Goal: Task Accomplishment & Management: Complete application form

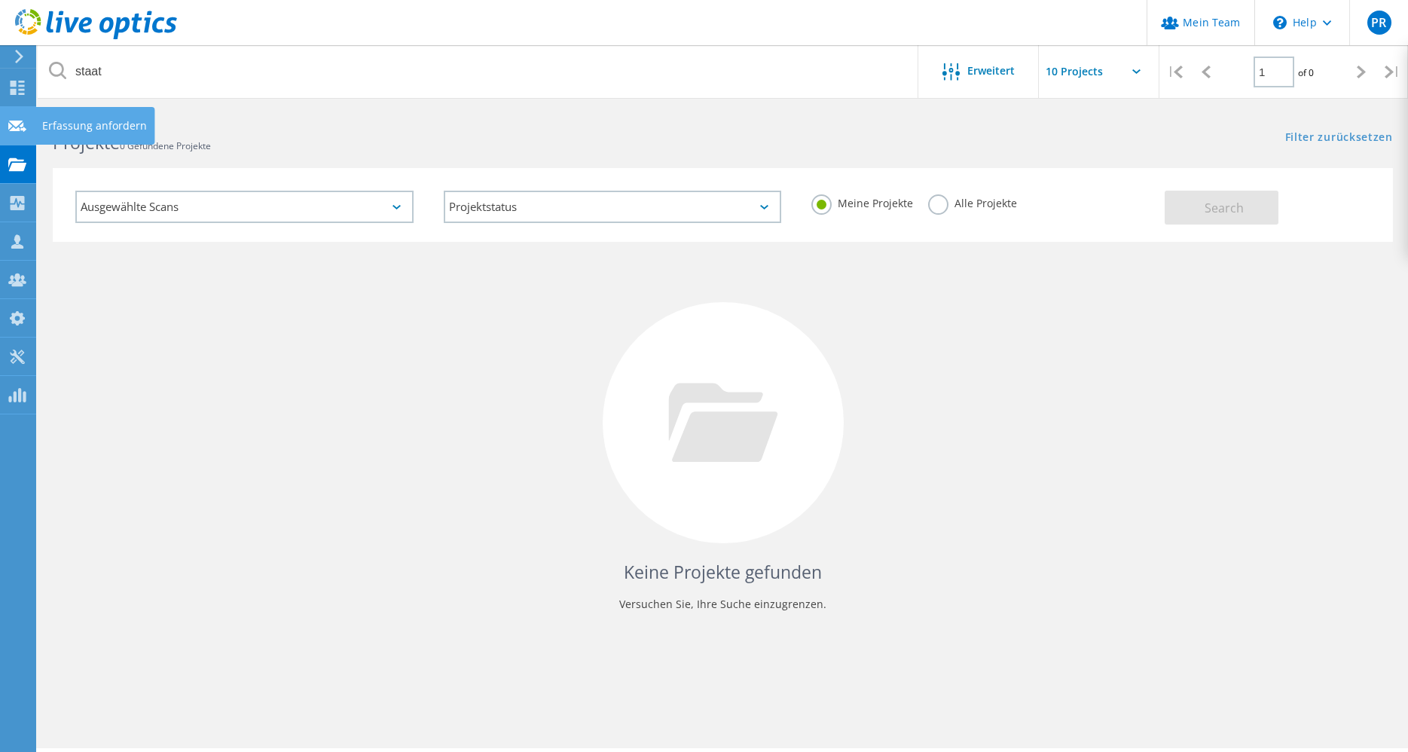
click at [11, 129] on icon at bounding box center [17, 126] width 18 height 14
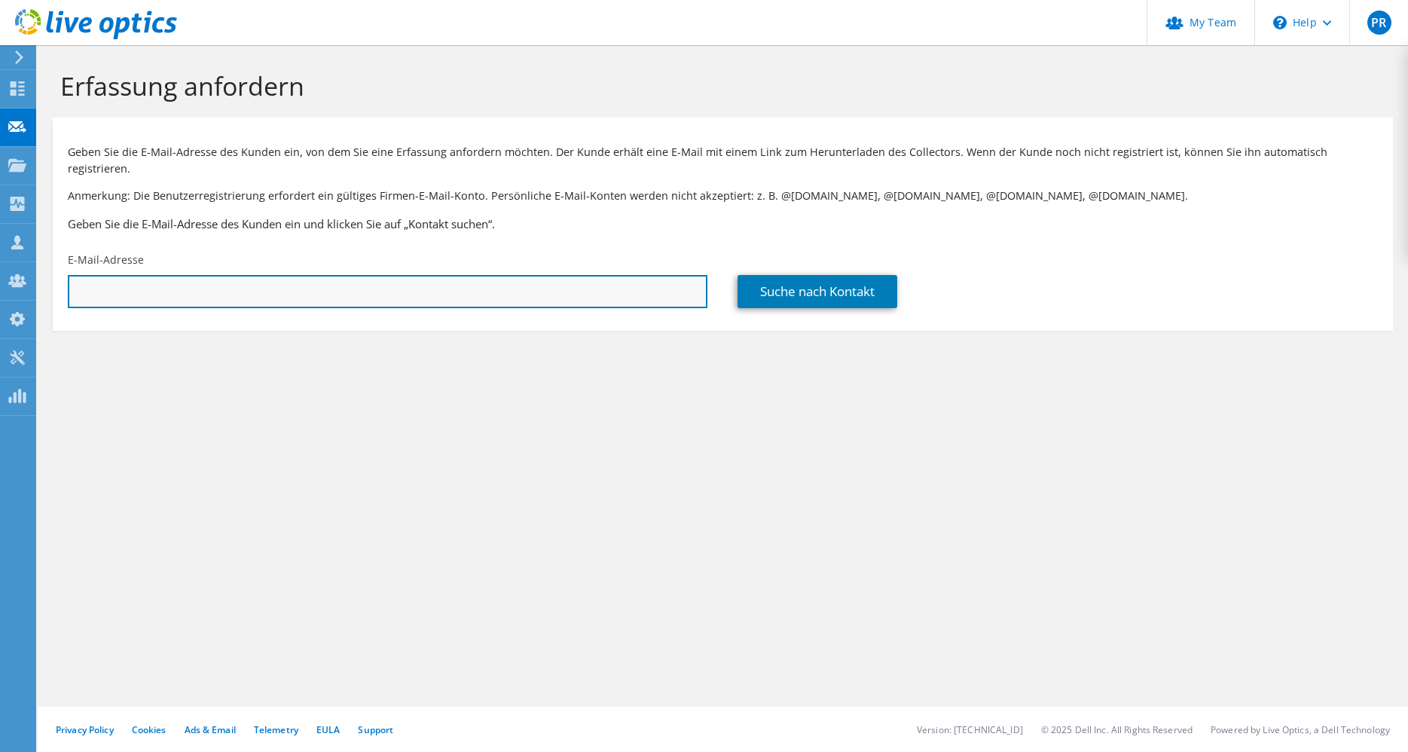
click at [106, 277] on input "text" at bounding box center [388, 291] width 640 height 33
click at [183, 275] on input "text" at bounding box center [388, 291] width 640 height 33
paste input "Hannes.Luther@sagasser.de;"
type input "Hannes.Luther@sagasser.de"
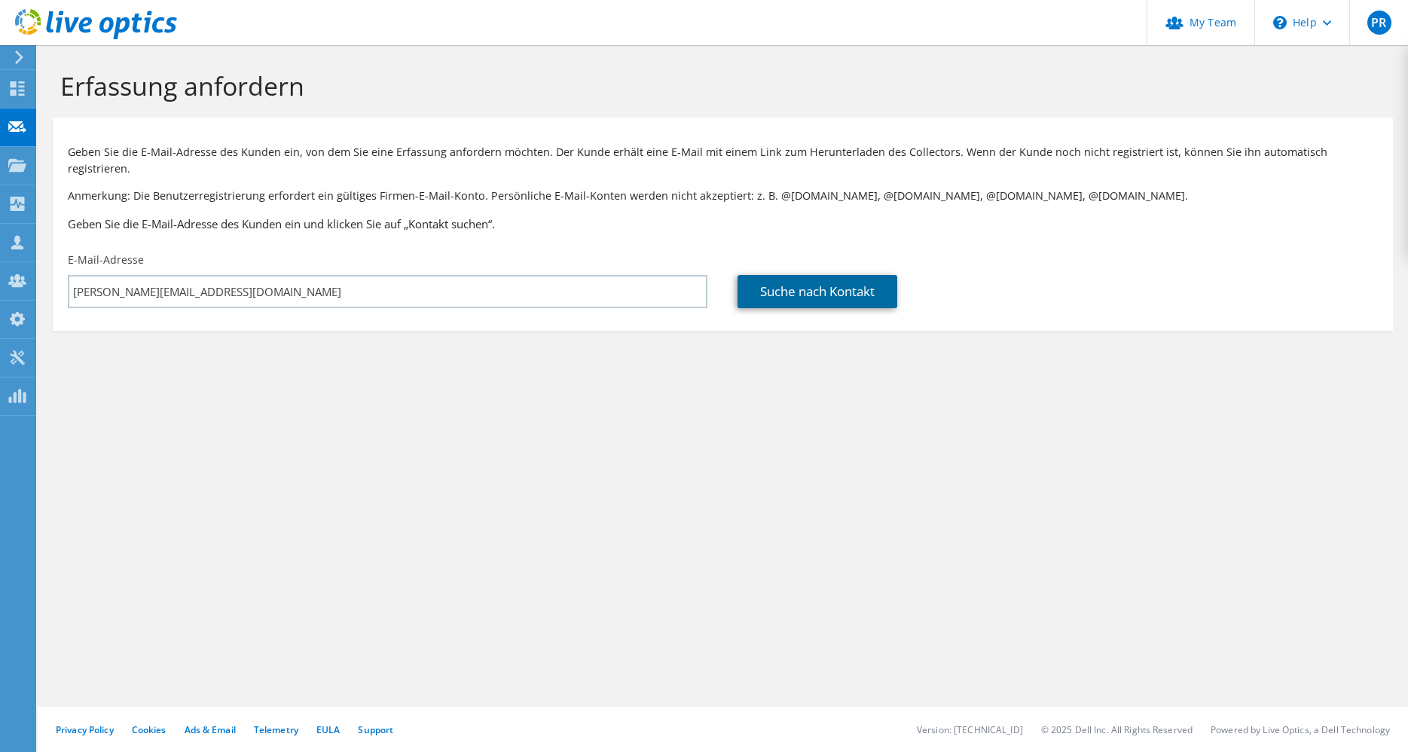
click at [826, 275] on link "Suche nach Kontakt" at bounding box center [818, 291] width 160 height 33
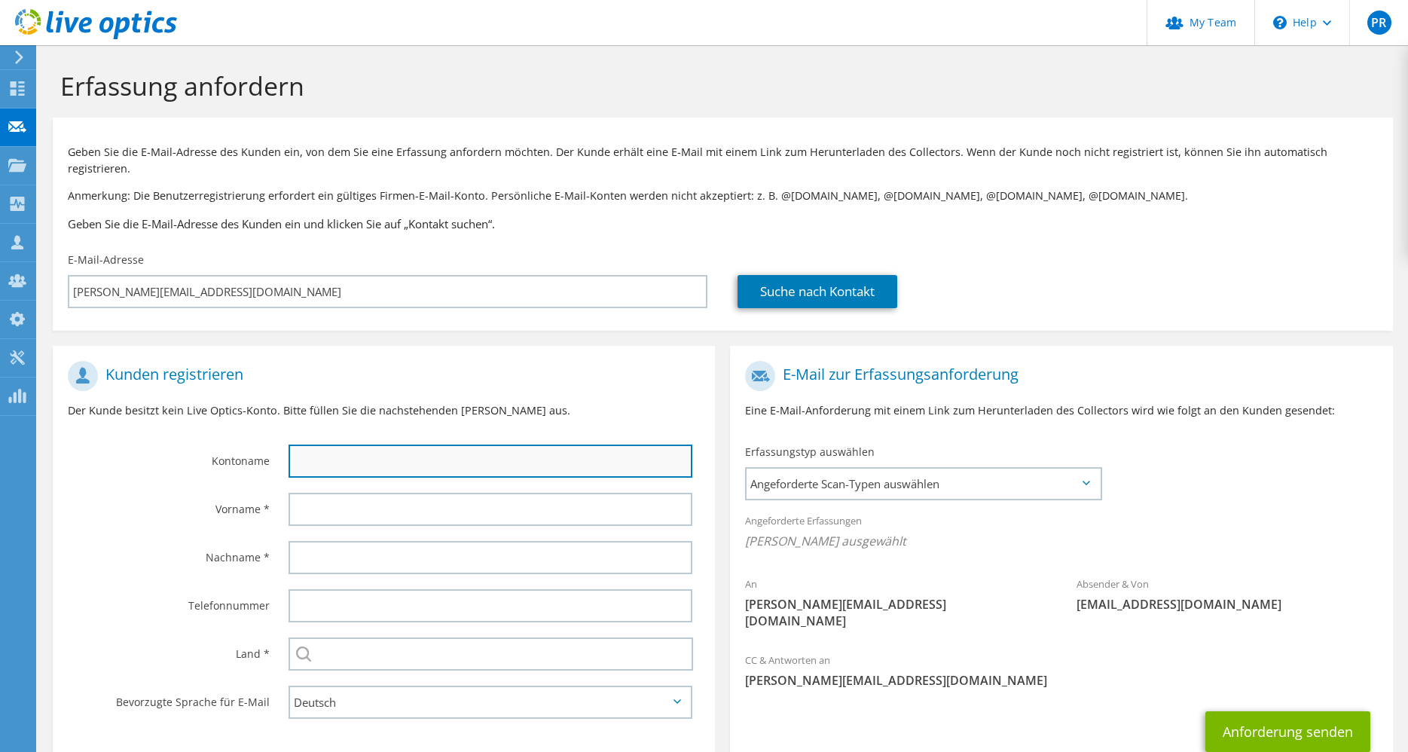
click at [325, 445] on input "text" at bounding box center [491, 460] width 404 height 33
type input "Sagasser"
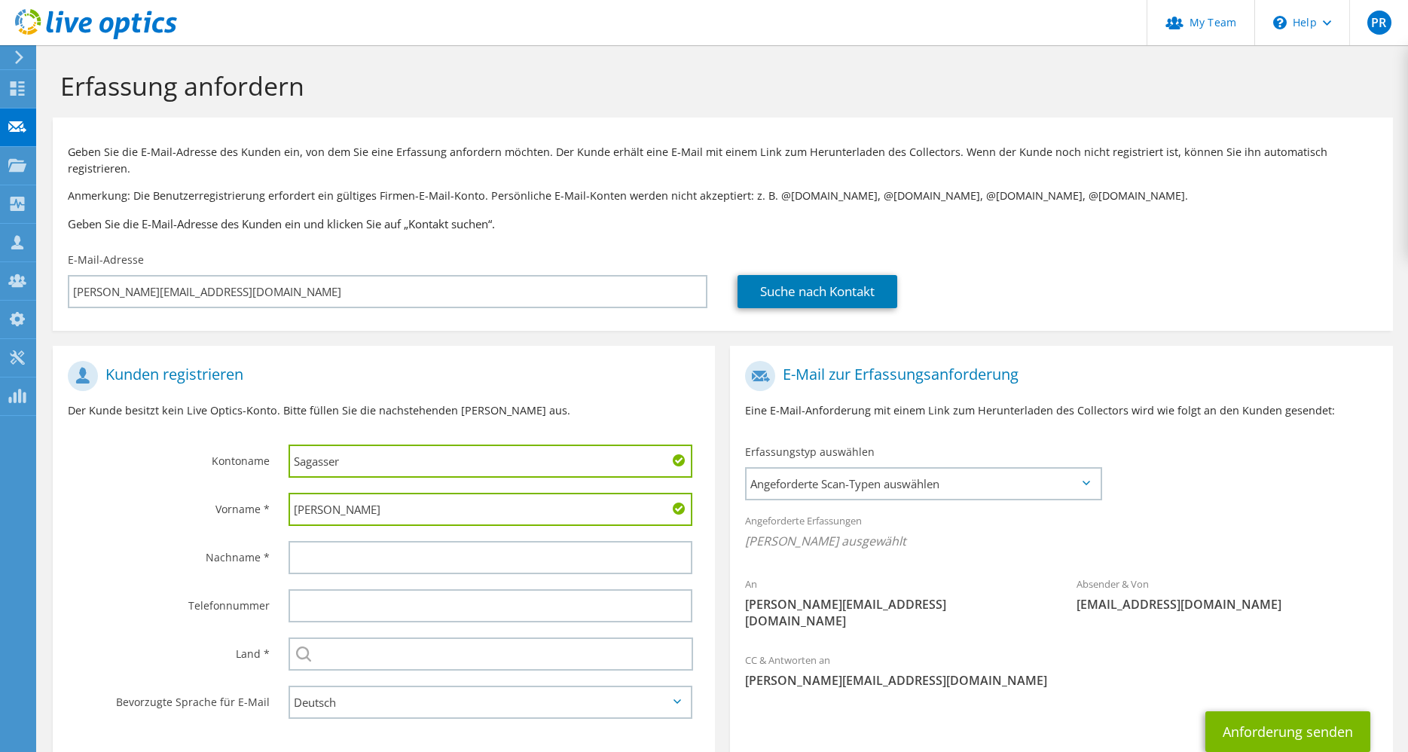
type input "Hannes"
type input "Luther"
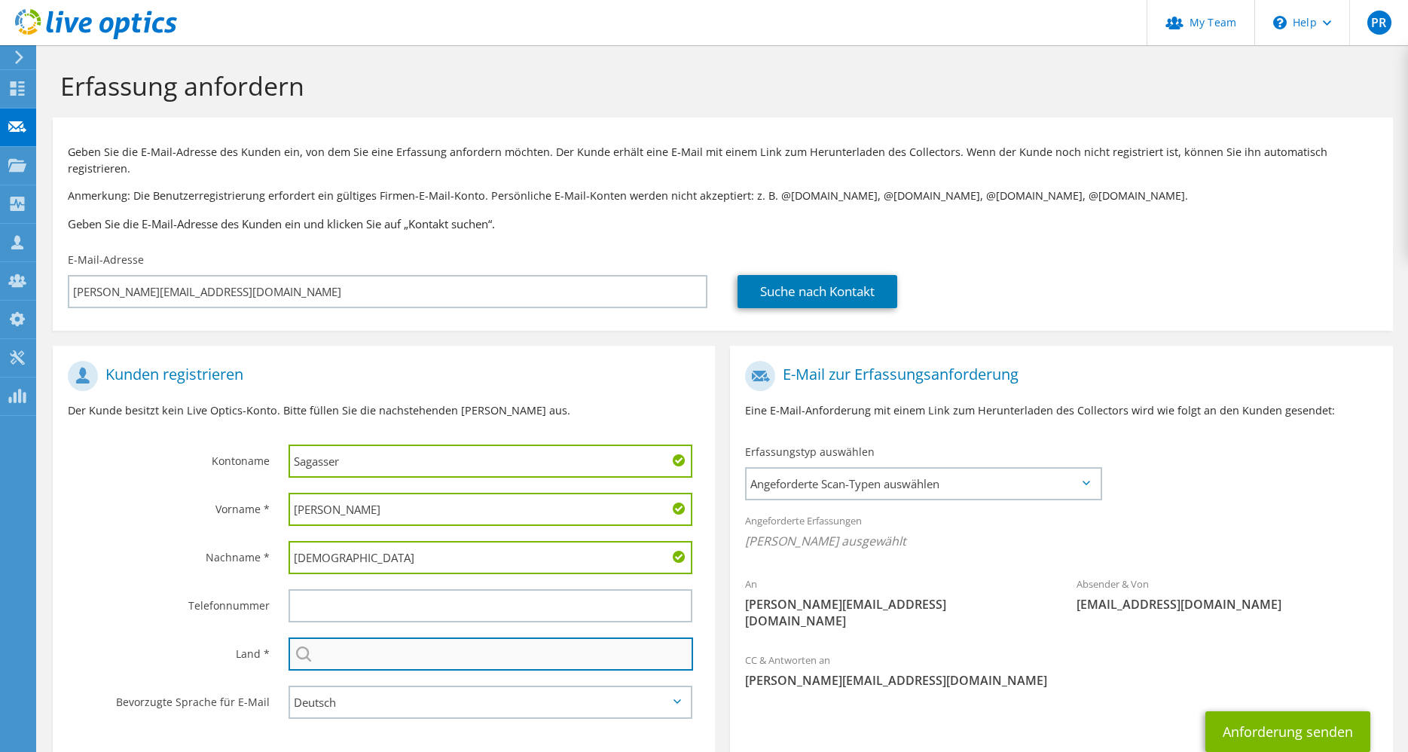
click at [388, 646] on input "text" at bounding box center [491, 653] width 405 height 33
type input "Deutschland"
click at [1089, 469] on span "Angeforderte Scan-Typen auswählen" at bounding box center [923, 484] width 353 height 30
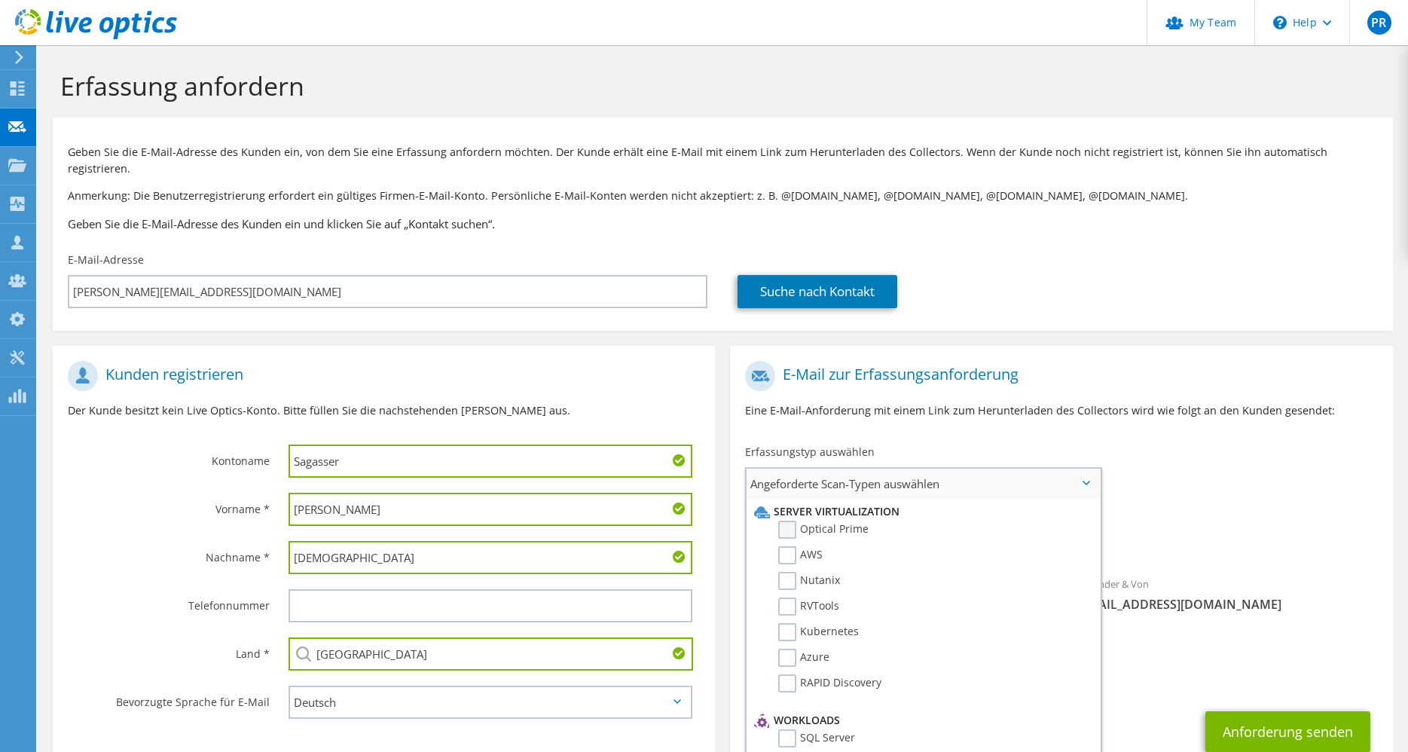
click at [786, 521] on label "Optical Prime" at bounding box center [823, 530] width 90 height 18
click at [0, 0] on input "Optical Prime" at bounding box center [0, 0] width 0 height 0
click at [1158, 673] on div "CC & Antworten an p.rubner@mr-daten.de" at bounding box center [1061, 679] width 662 height 60
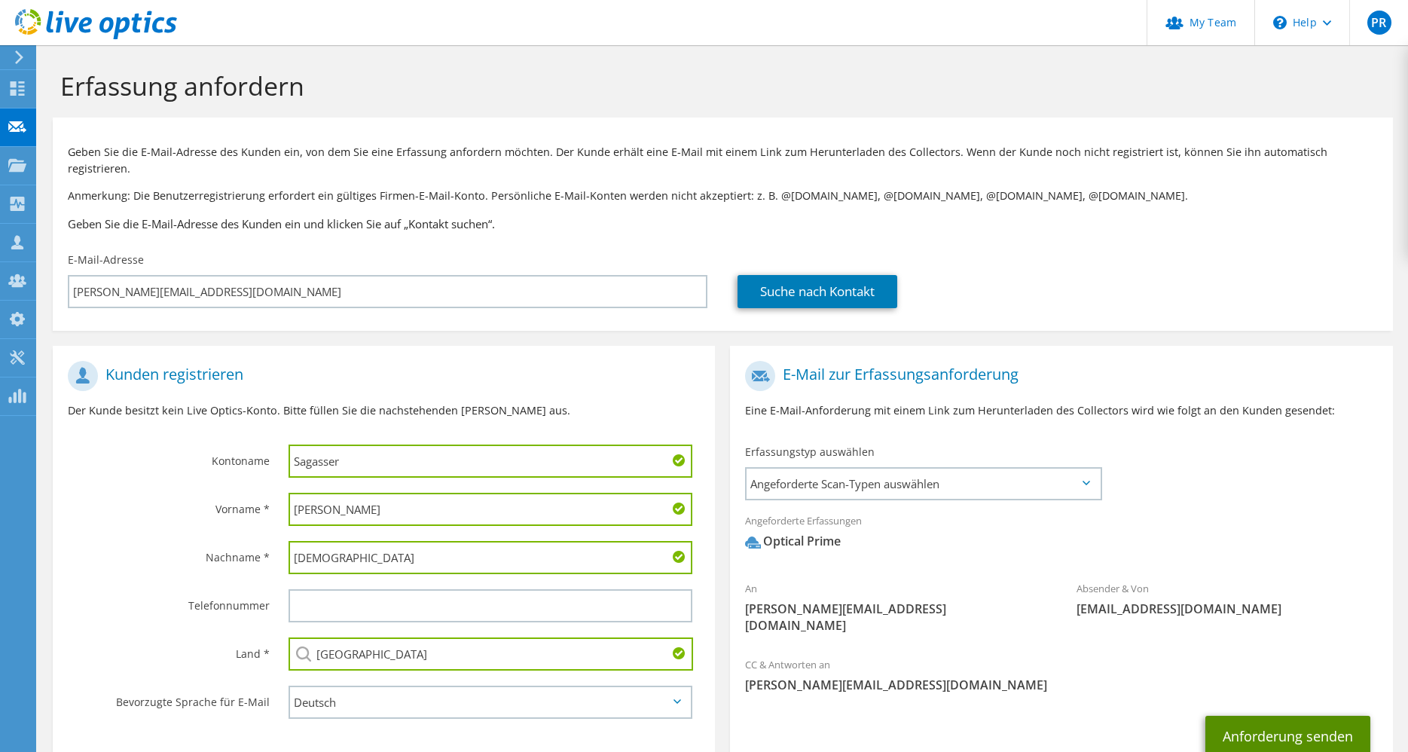
click at [1252, 716] on button "Anforderung senden" at bounding box center [1287, 736] width 165 height 41
